Goal: Information Seeking & Learning: Learn about a topic

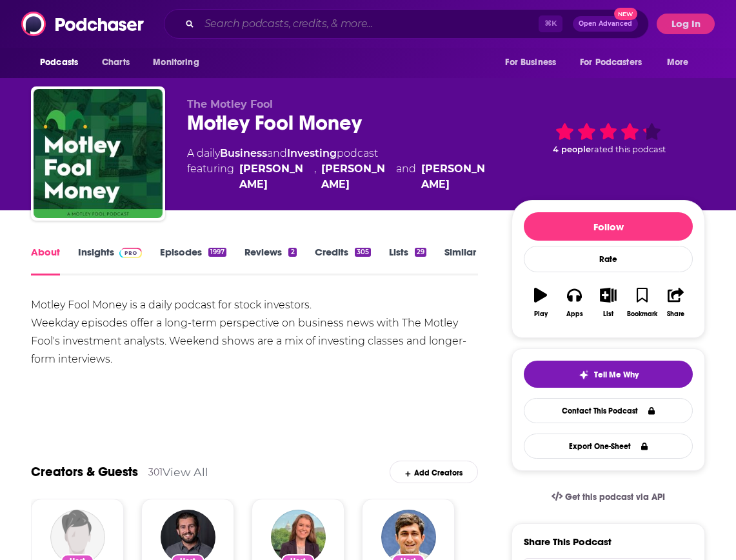
click at [293, 27] on input "Search podcasts, credits, & more..." at bounding box center [368, 24] width 339 height 21
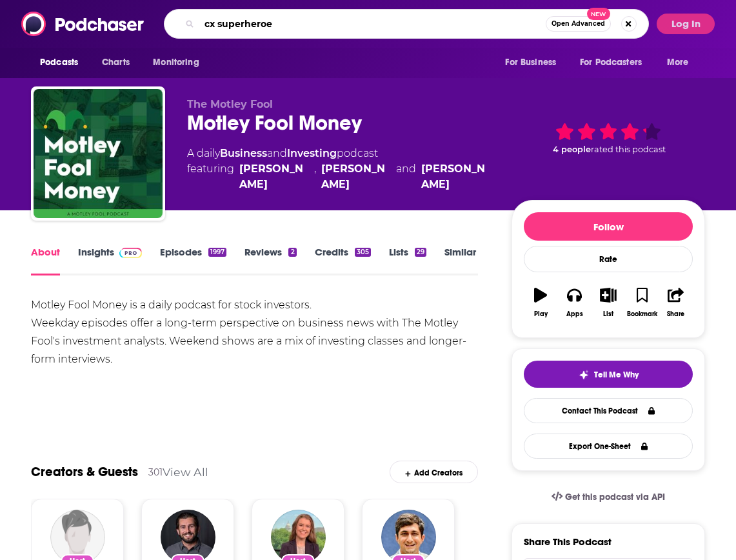
type input "cx superheroes"
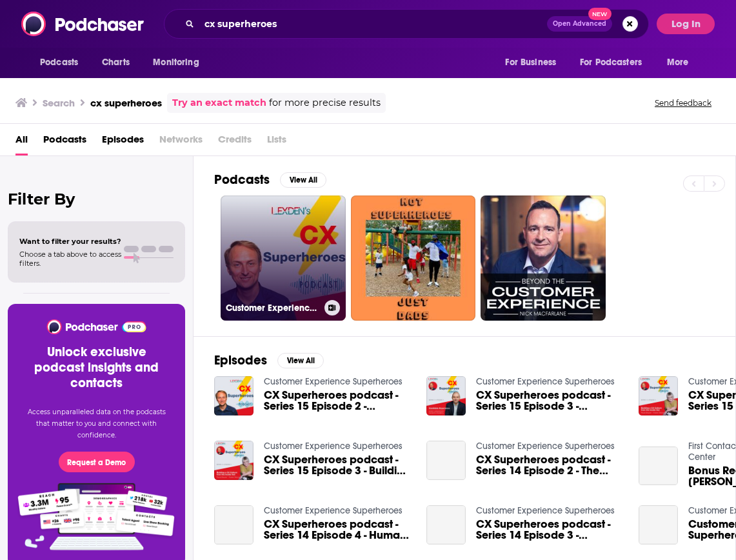
click at [270, 273] on link "Customer Experience Superheroes" at bounding box center [283, 257] width 125 height 125
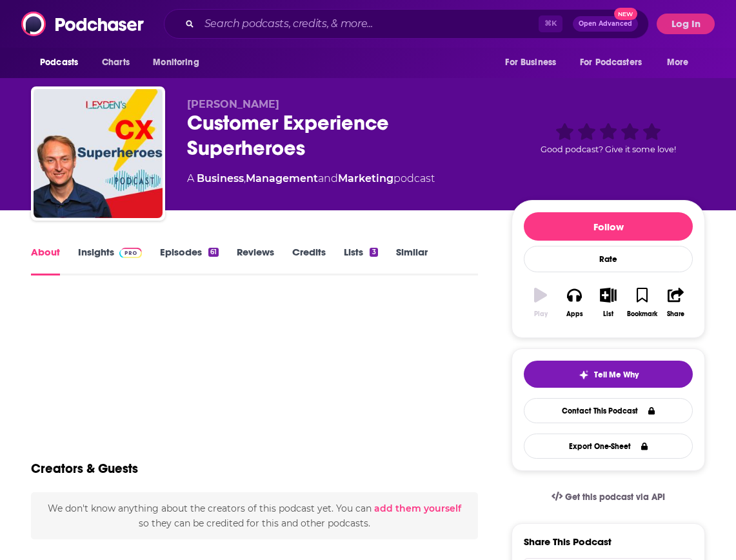
click at [97, 253] on link "Insights" at bounding box center [110, 261] width 64 height 30
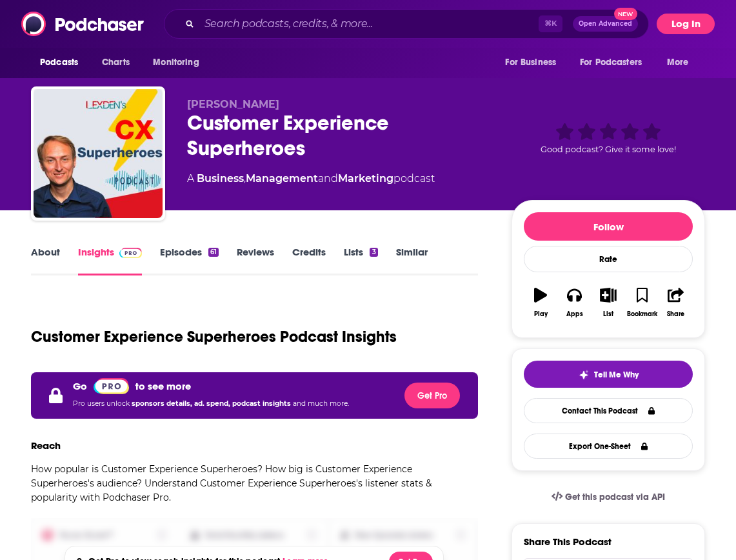
click at [676, 21] on button "Log In" at bounding box center [686, 24] width 58 height 21
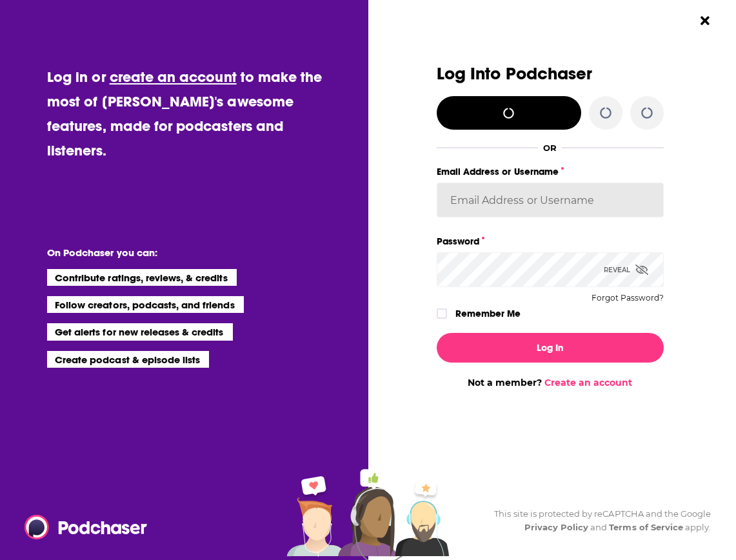
type input "[EMAIL_ADDRESS][DOMAIN_NAME]"
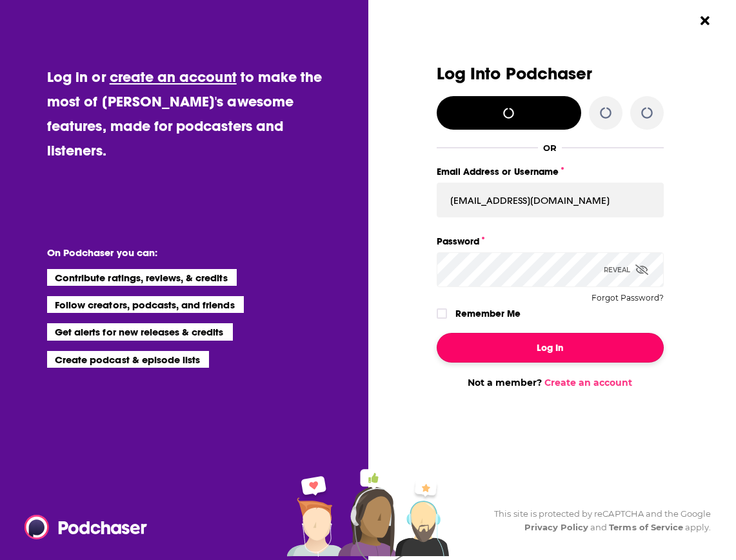
click at [556, 342] on button "Log In" at bounding box center [550, 348] width 227 height 30
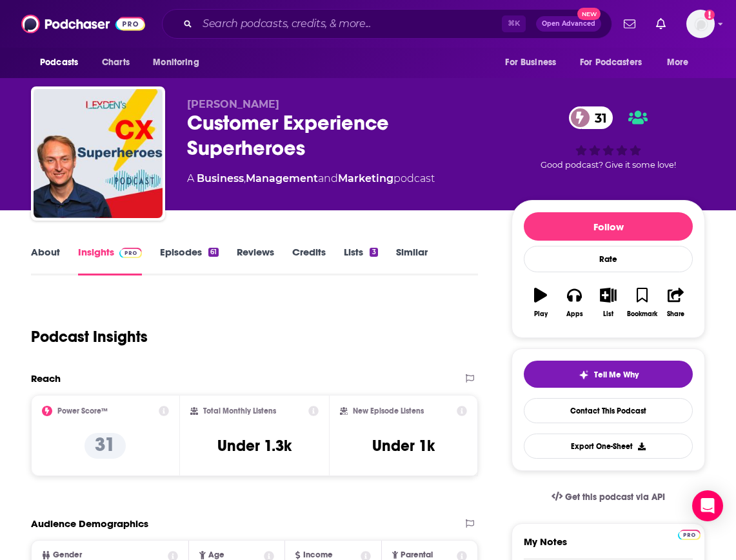
click at [37, 254] on link "About" at bounding box center [45, 261] width 29 height 30
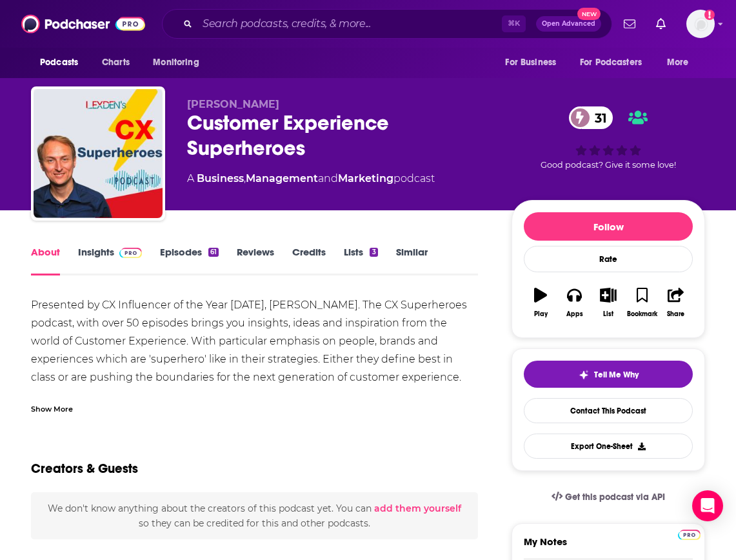
click at [93, 248] on link "Insights" at bounding box center [110, 261] width 64 height 30
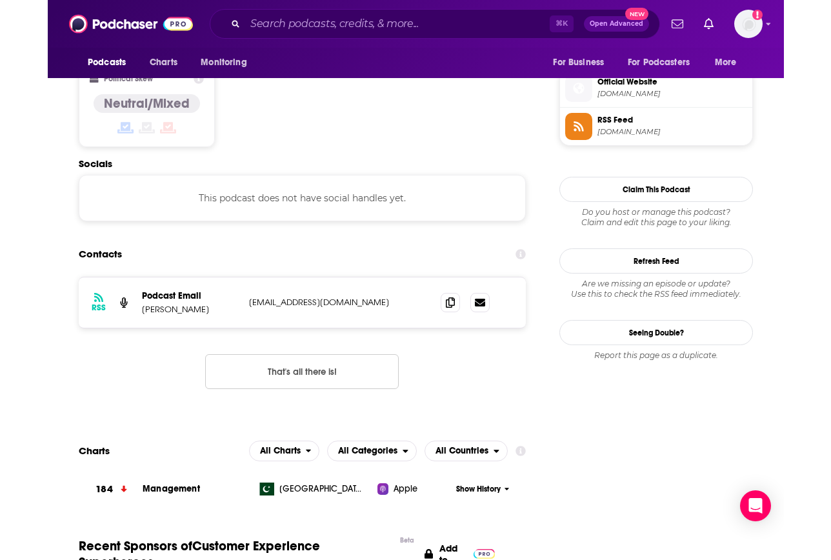
scroll to position [1042, 0]
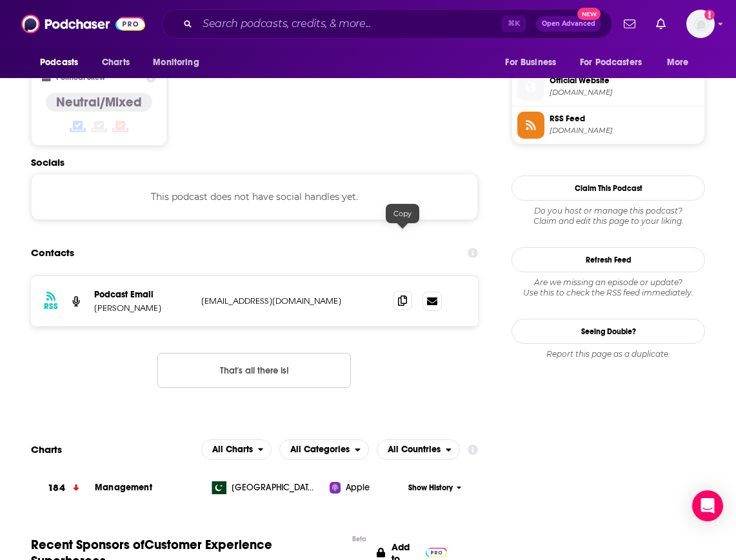
click at [401, 295] on icon at bounding box center [402, 300] width 9 height 10
